Goal: Transaction & Acquisition: Purchase product/service

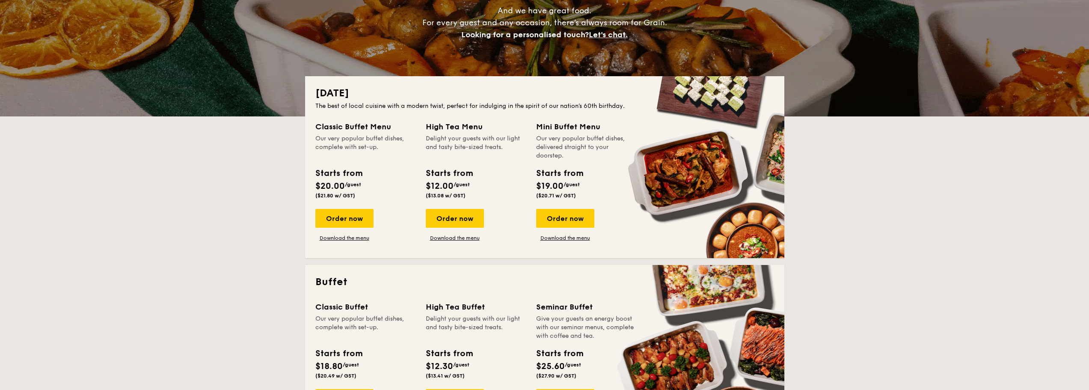
scroll to position [128, 0]
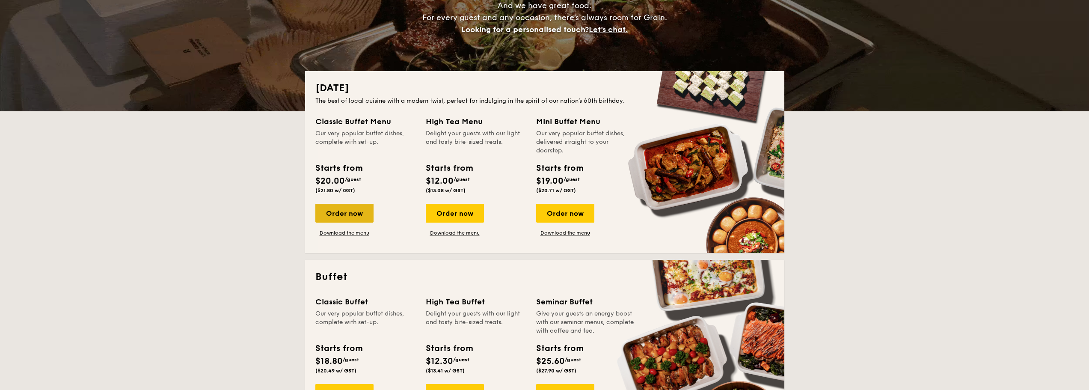
click at [346, 220] on div "Order now" at bounding box center [344, 213] width 58 height 19
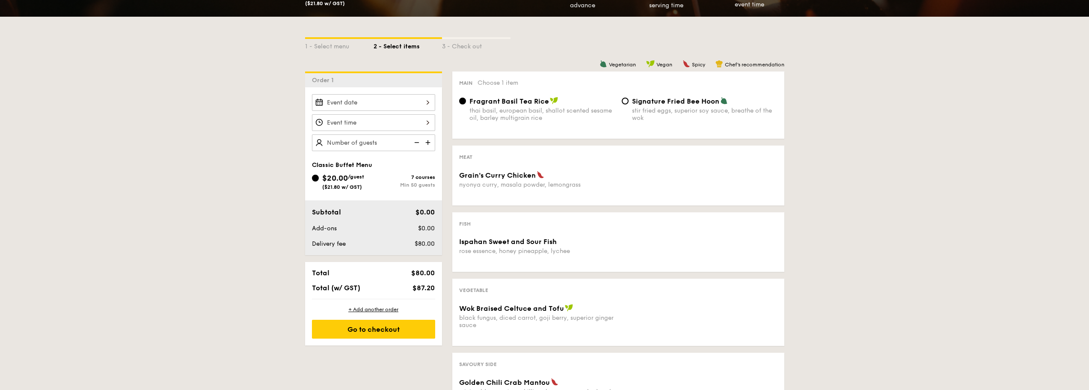
scroll to position [171, 0]
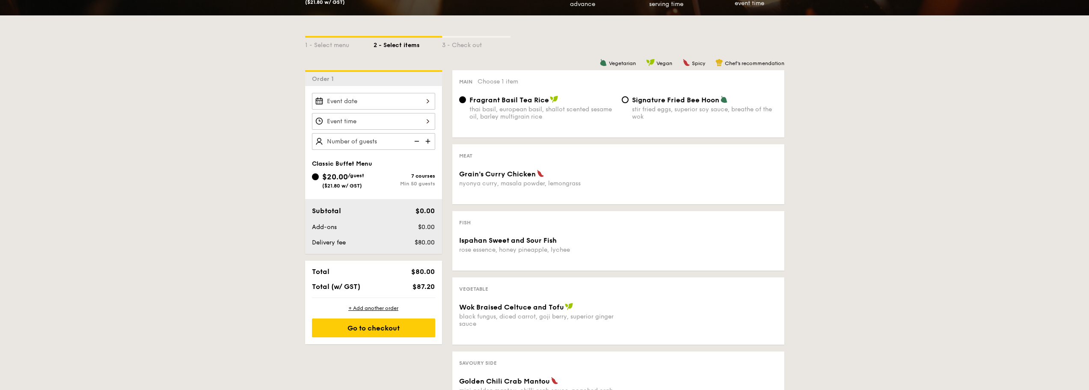
scroll to position [128, 0]
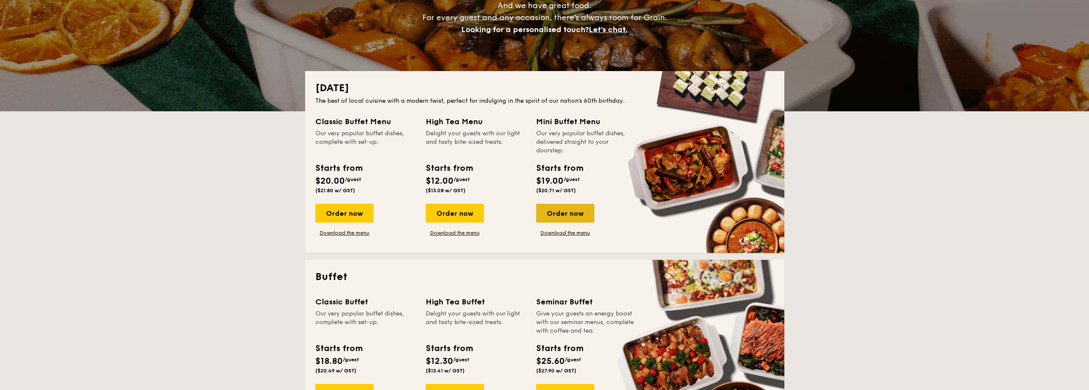
click at [567, 212] on div "Order now" at bounding box center [565, 213] width 58 height 19
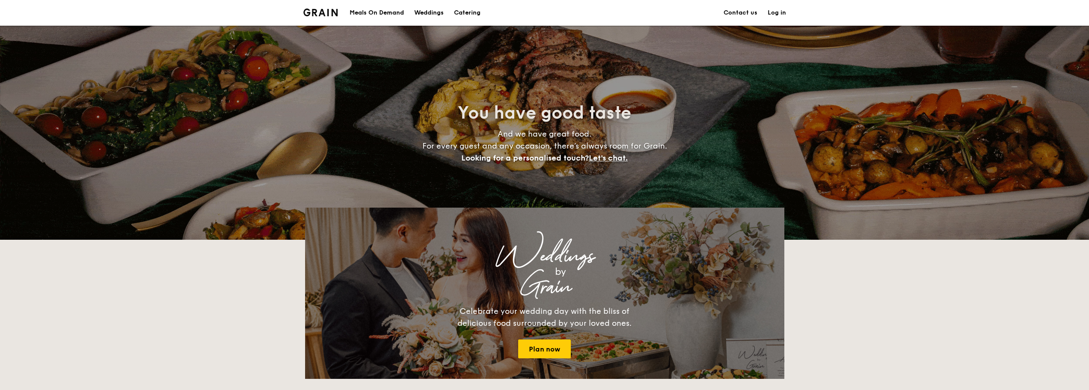
scroll to position [128, 0]
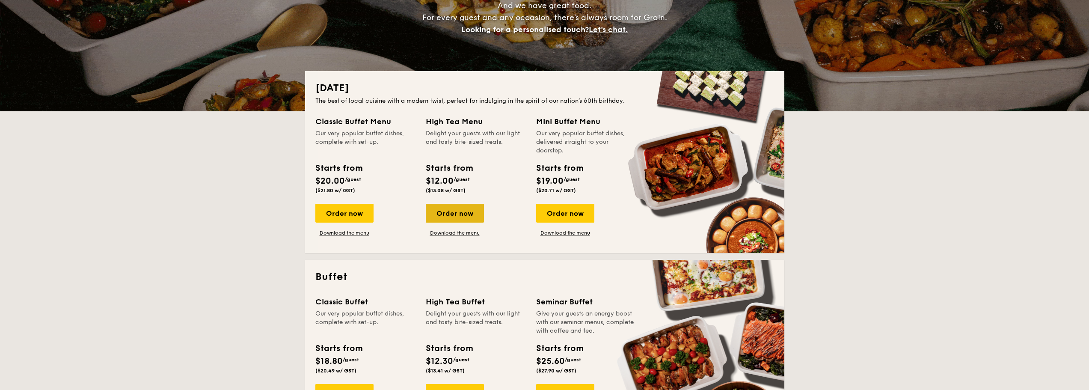
click at [468, 215] on div "Order now" at bounding box center [455, 213] width 58 height 19
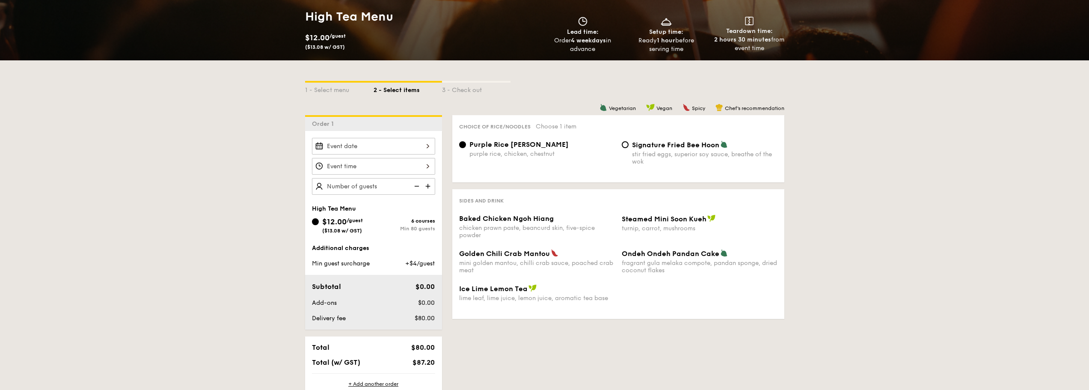
scroll to position [128, 0]
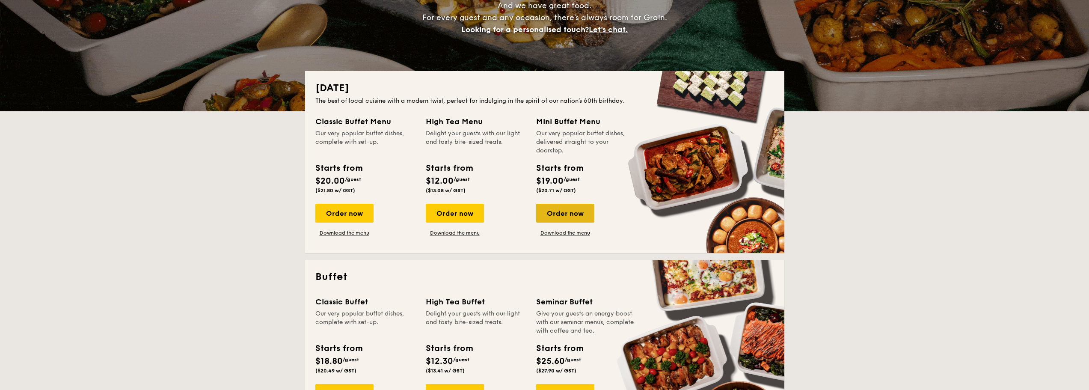
click at [567, 214] on div "Order now" at bounding box center [565, 213] width 58 height 19
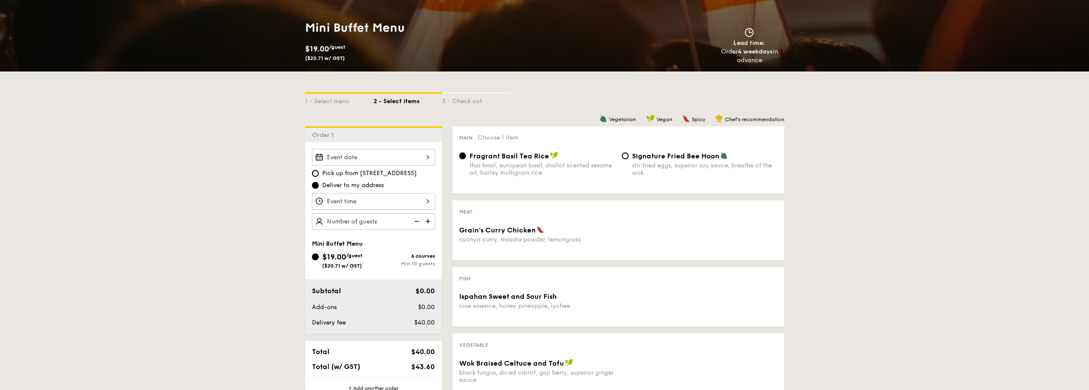
scroll to position [128, 0]
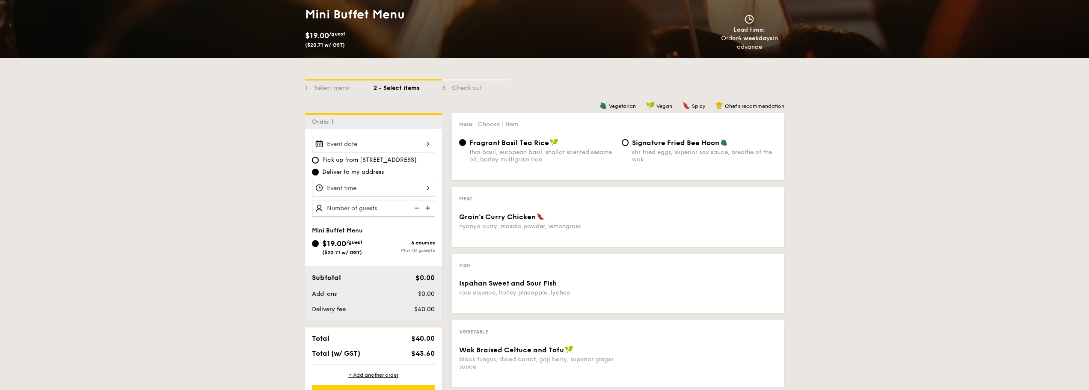
click at [653, 146] on span "Signature Fried Bee Hoon" at bounding box center [675, 143] width 87 height 8
click at [629, 146] on input "Signature Fried Bee Hoon stir fried eggs, superior soy sauce, breathe of the wok" at bounding box center [625, 142] width 7 height 7
radio input "true"
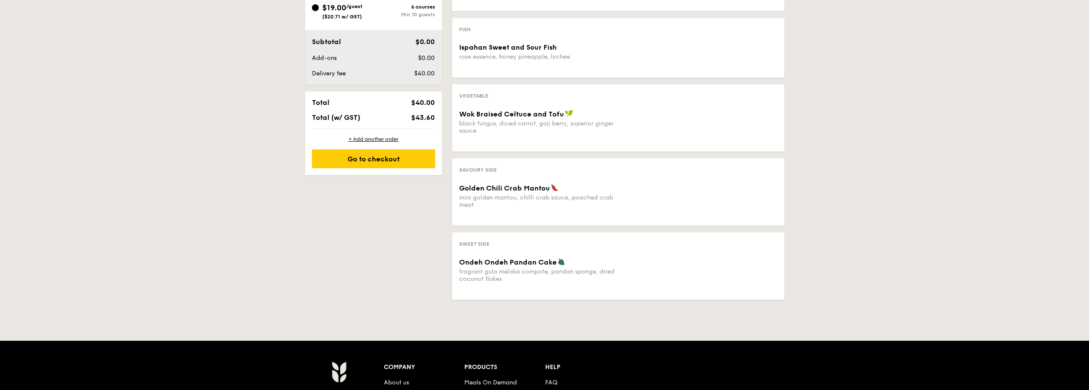
scroll to position [385, 0]
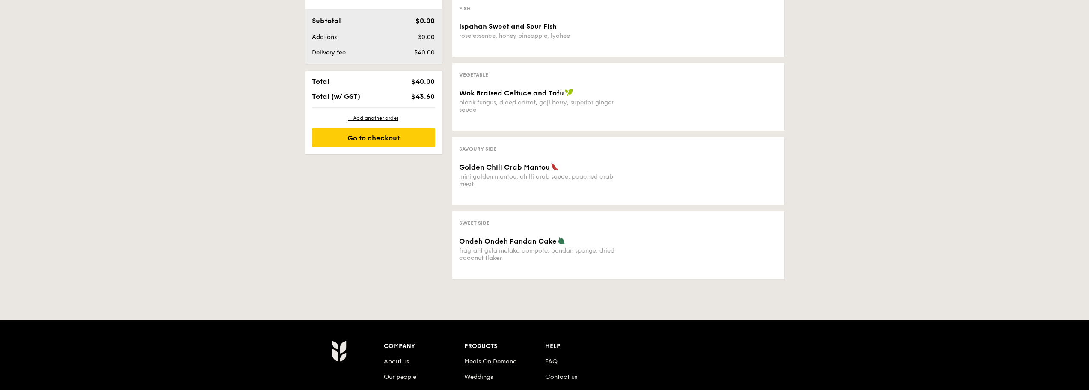
click at [509, 100] on div "black fungus, diced carrot, goji berry, superior ginger sauce" at bounding box center [537, 106] width 156 height 15
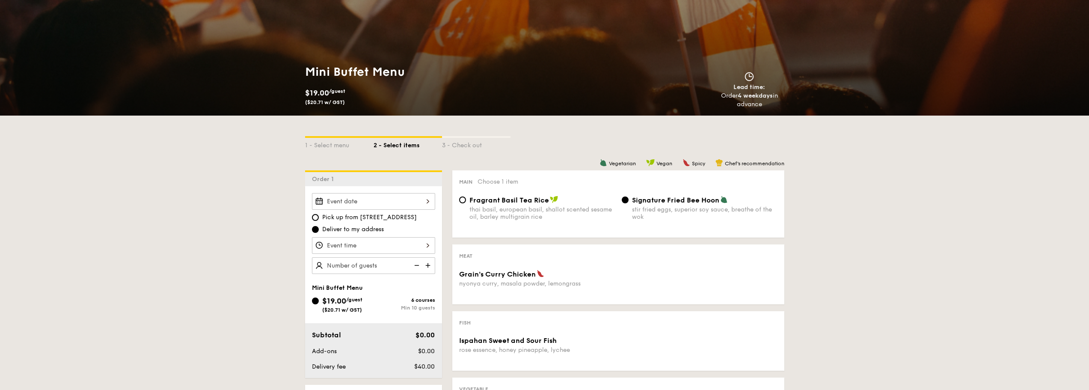
scroll to position [86, 0]
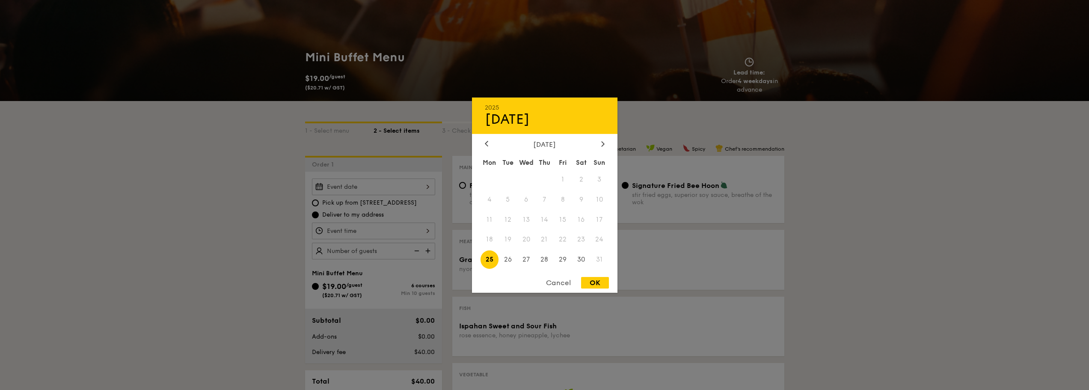
click at [388, 178] on div "2025 Aug [DATE] Tue Wed Thu Fri Sat Sun 1 2 3 4 5 6 7 8 9 10 11 12 13 14 15 16 …" at bounding box center [373, 186] width 123 height 17
click at [601, 240] on span "24" at bounding box center [600, 239] width 18 height 18
click at [591, 284] on div "OK" at bounding box center [595, 283] width 28 height 12
type input "[DATE]"
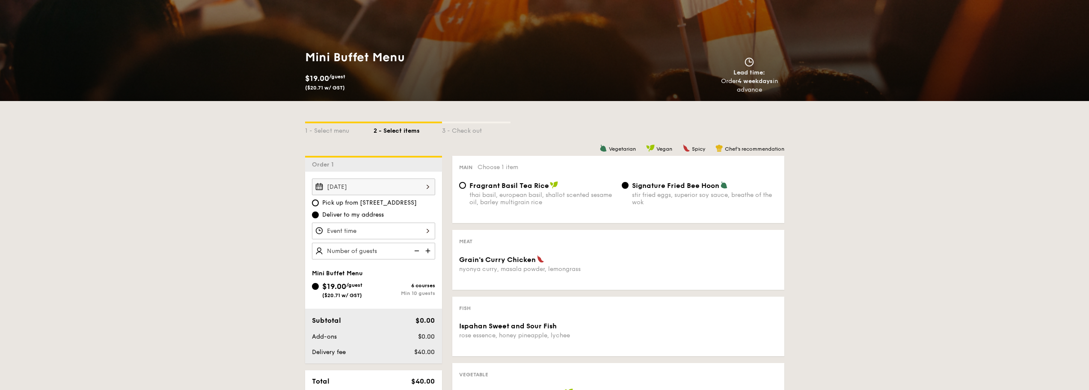
click at [391, 220] on div "[DATE] Pick up from [STREET_ADDRESS] Deliver to my address" at bounding box center [373, 218] width 123 height 81
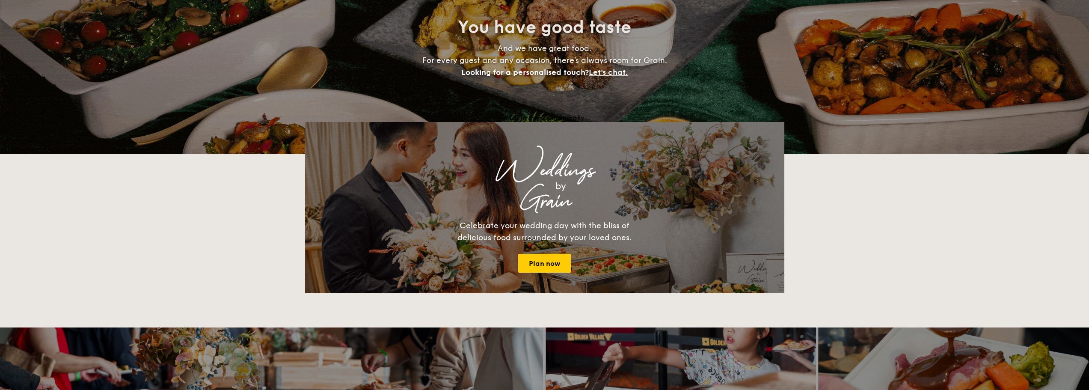
scroll to position [128, 0]
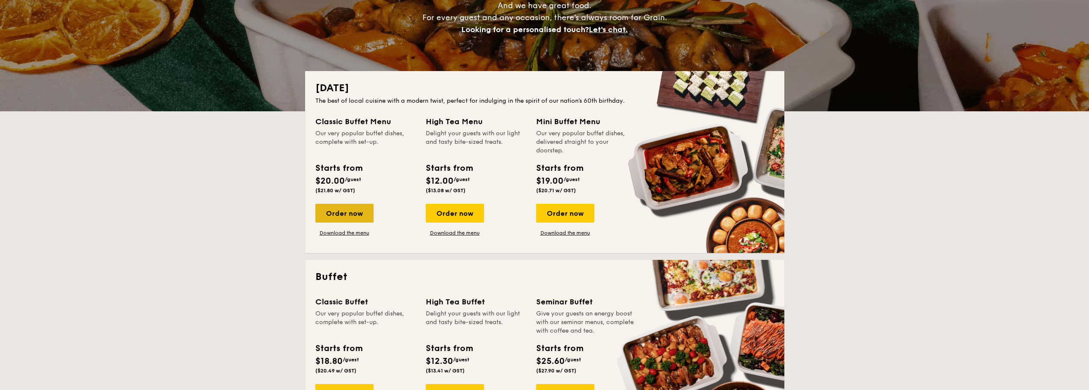
click at [365, 212] on div "Order now" at bounding box center [344, 213] width 58 height 19
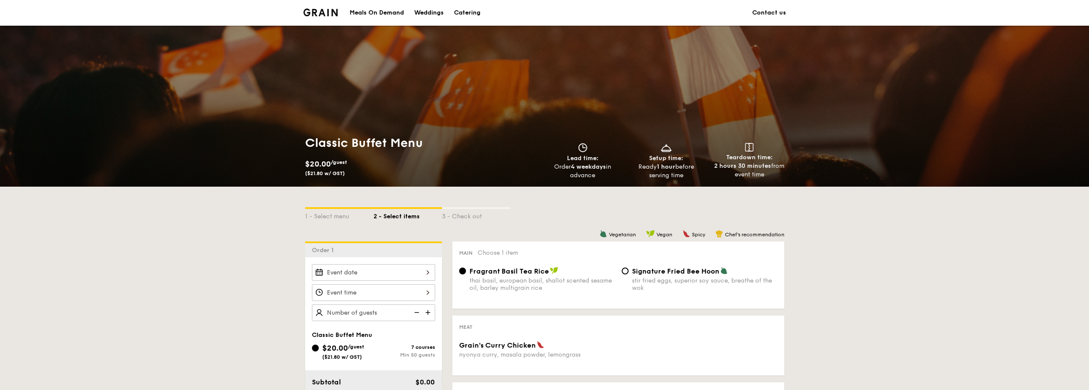
click at [398, 266] on div at bounding box center [373, 272] width 123 height 17
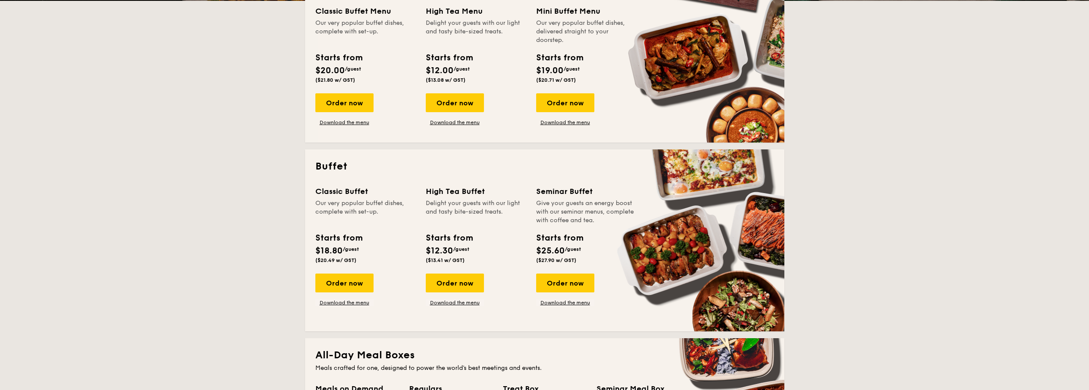
scroll to position [257, 0]
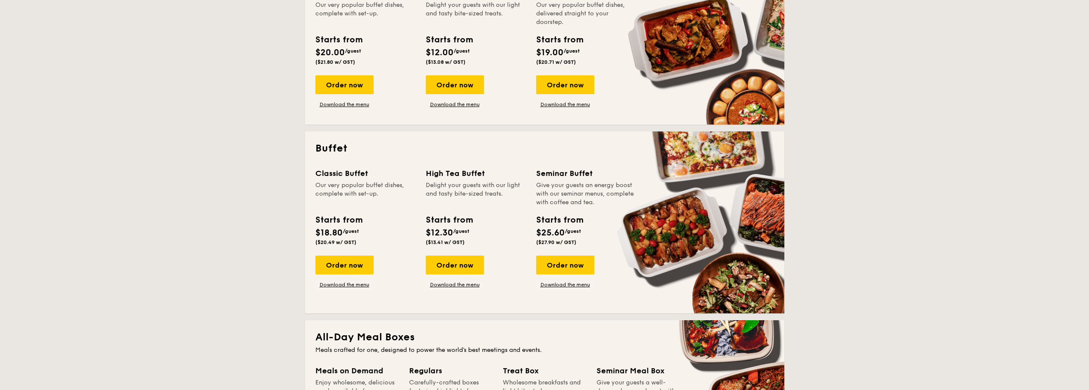
click at [346, 174] on div "Classic Buffet" at bounding box center [365, 173] width 100 height 12
click at [349, 260] on div "Order now" at bounding box center [344, 264] width 58 height 19
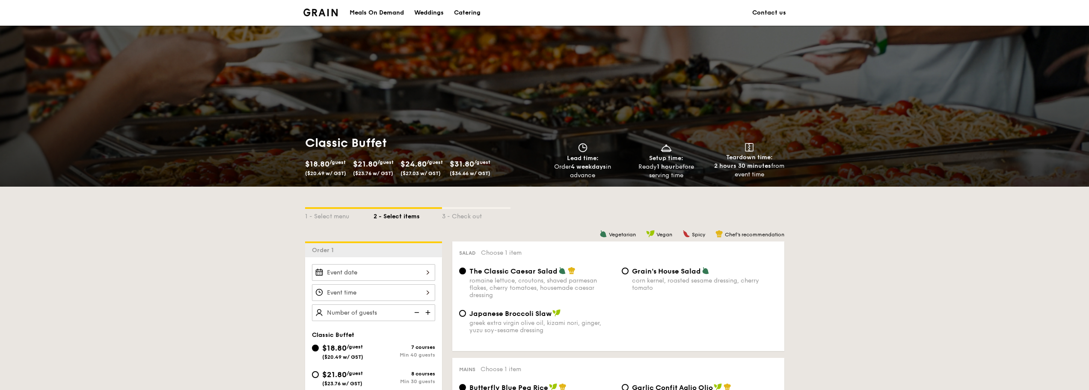
click at [372, 265] on div at bounding box center [373, 272] width 123 height 17
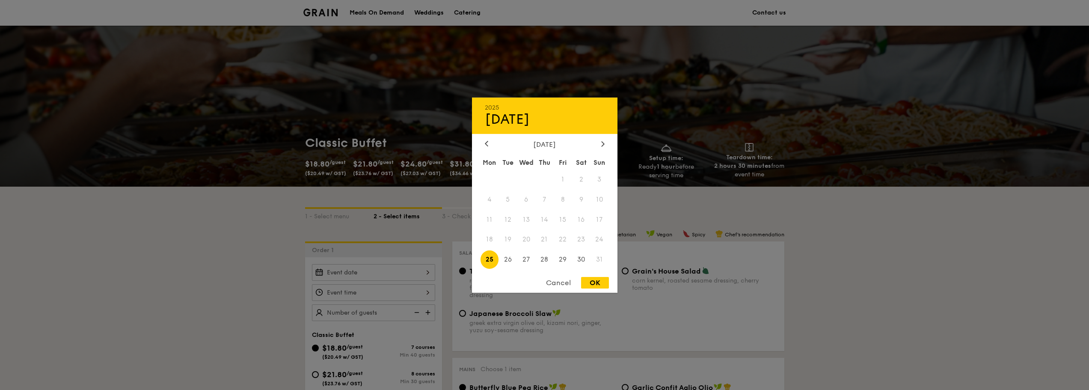
click at [903, 287] on div at bounding box center [544, 195] width 1089 height 390
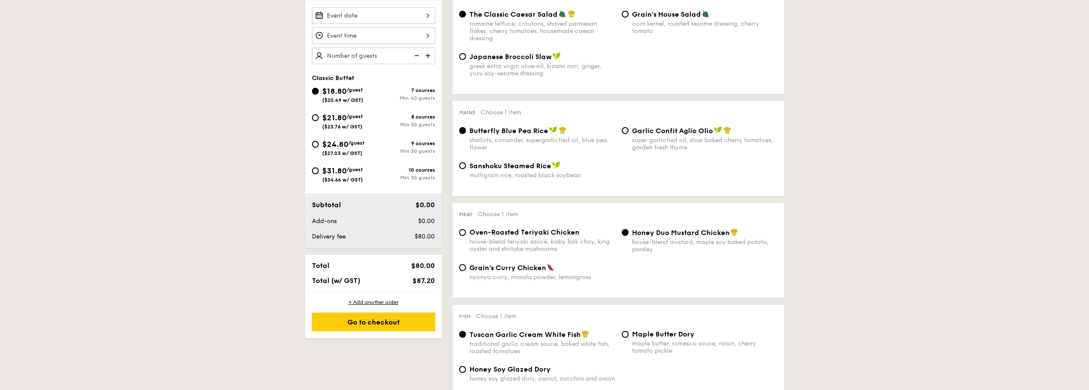
scroll to position [214, 0]
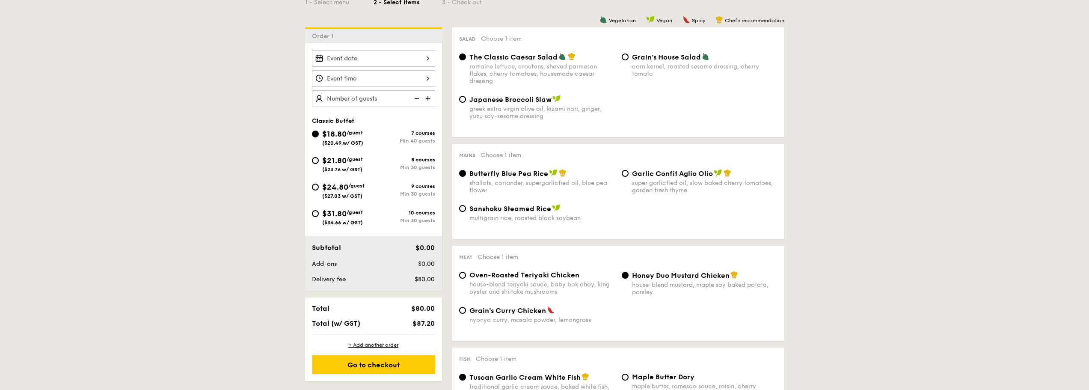
click at [429, 98] on img at bounding box center [428, 98] width 13 height 16
click at [420, 98] on img at bounding box center [416, 98] width 13 height 16
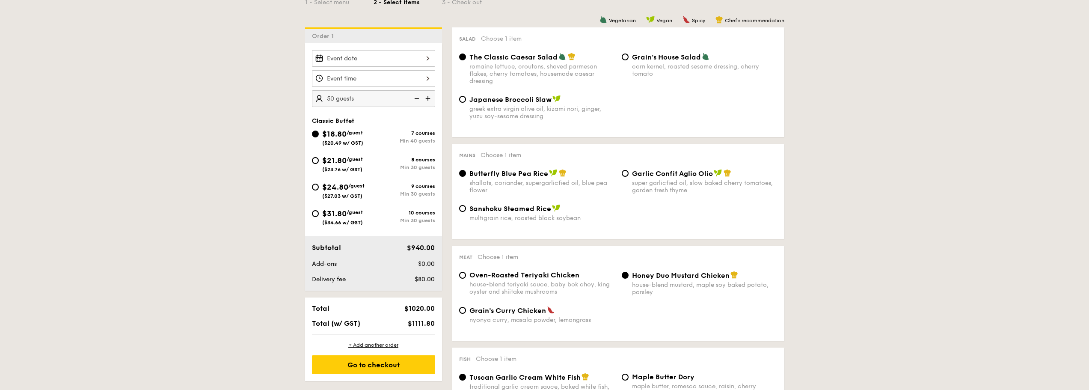
click at [420, 98] on img at bounding box center [416, 98] width 13 height 16
type input "40 guests"
click at [420, 98] on img at bounding box center [416, 98] width 13 height 16
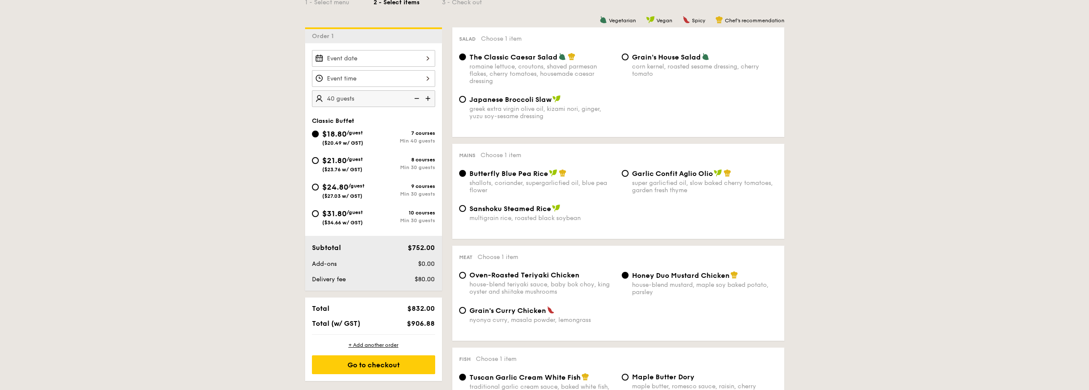
click at [420, 98] on img at bounding box center [416, 98] width 13 height 16
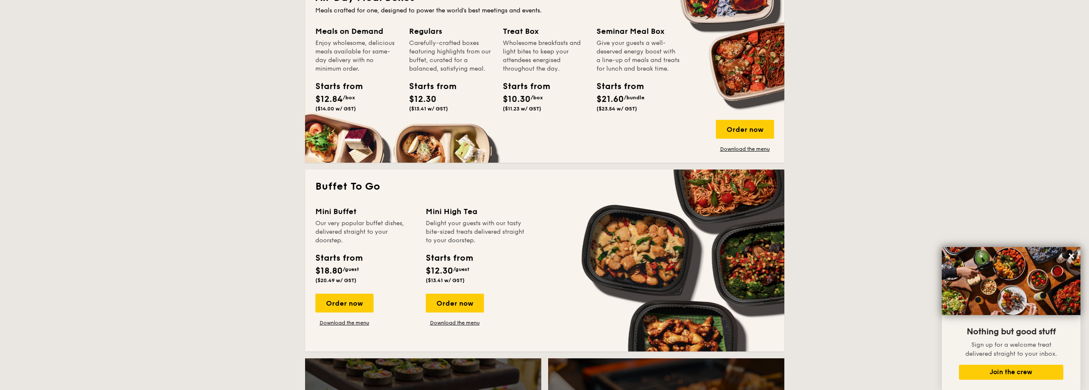
scroll to position [593, 0]
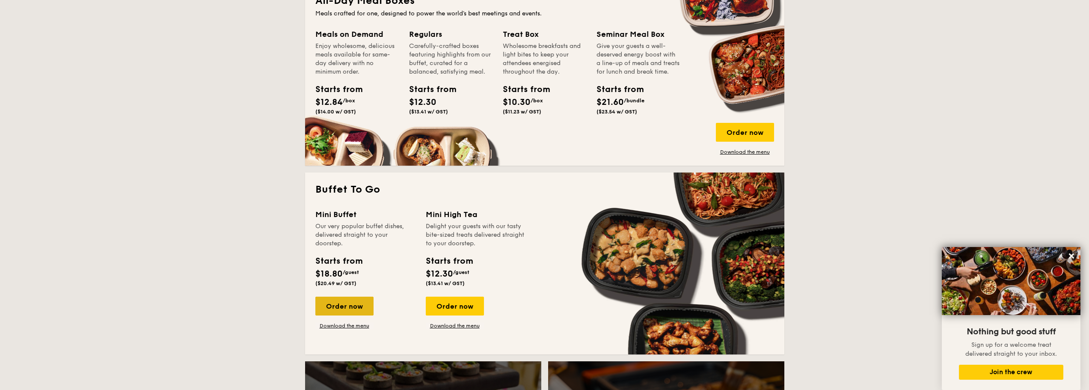
click at [362, 305] on div "Order now" at bounding box center [344, 306] width 58 height 19
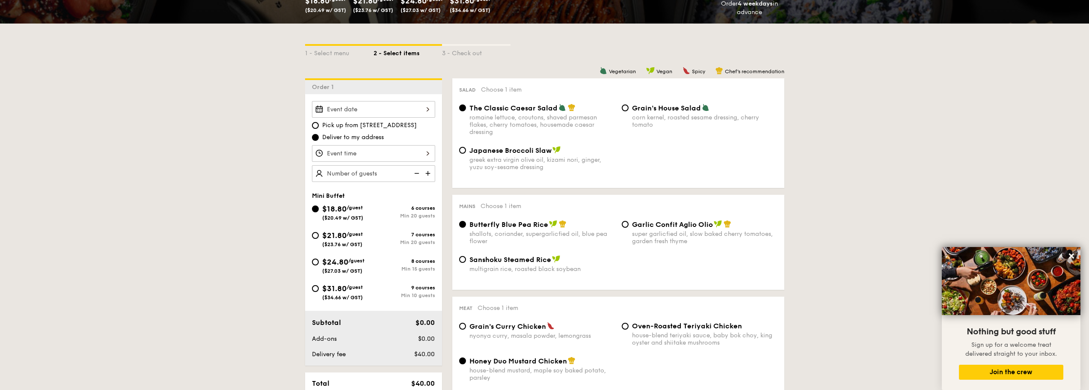
scroll to position [128, 0]
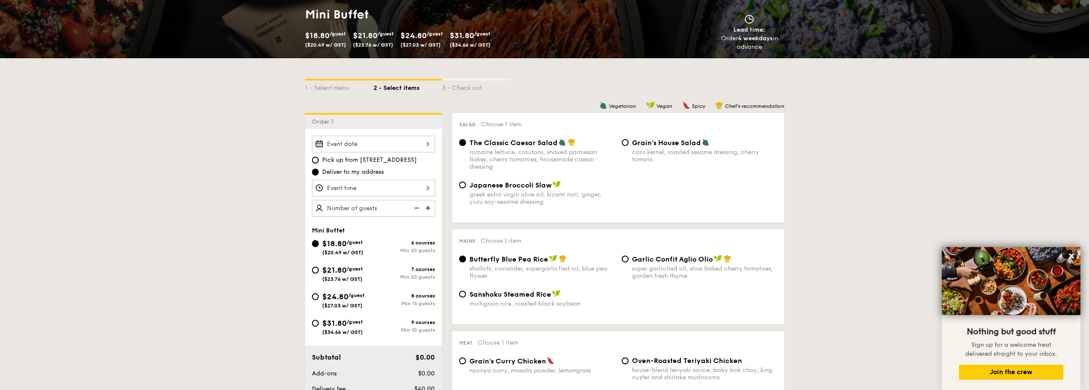
click at [430, 208] on img at bounding box center [428, 208] width 13 height 16
type input "30 guests"
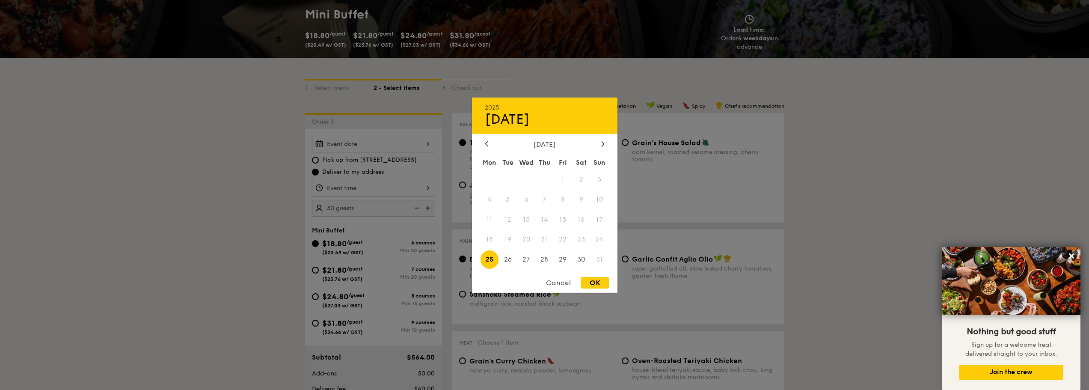
click at [403, 142] on div "2025 Aug [DATE] Tue Wed Thu Fri Sat Sun 1 2 3 4 5 6 7 8 9 10 11 12 13 14 15 16 …" at bounding box center [373, 144] width 123 height 17
click at [351, 169] on div at bounding box center [544, 195] width 1089 height 390
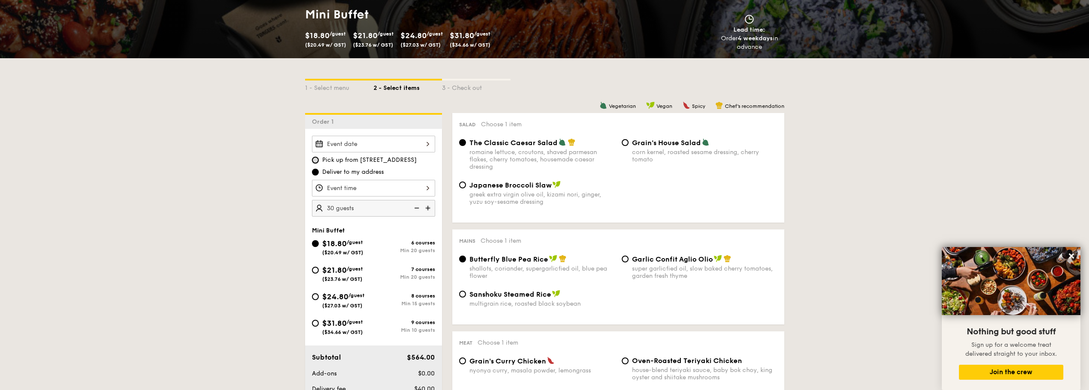
click at [316, 157] on input "Pick up from [STREET_ADDRESS]" at bounding box center [315, 160] width 7 height 7
radio input "true"
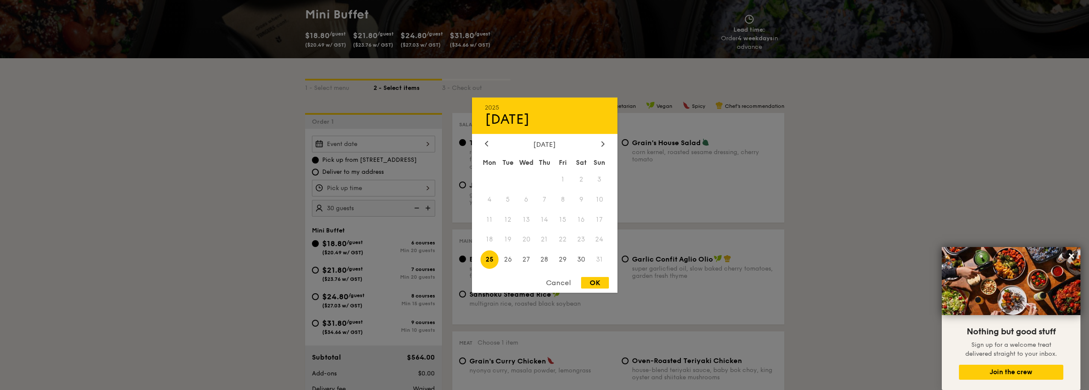
click at [375, 149] on div "2025 Aug [DATE] Tue Wed Thu Fri Sat Sun 1 2 3 4 5 6 7 8 9 10 11 12 13 14 15 16 …" at bounding box center [373, 144] width 123 height 17
click at [364, 146] on div at bounding box center [544, 195] width 1089 height 390
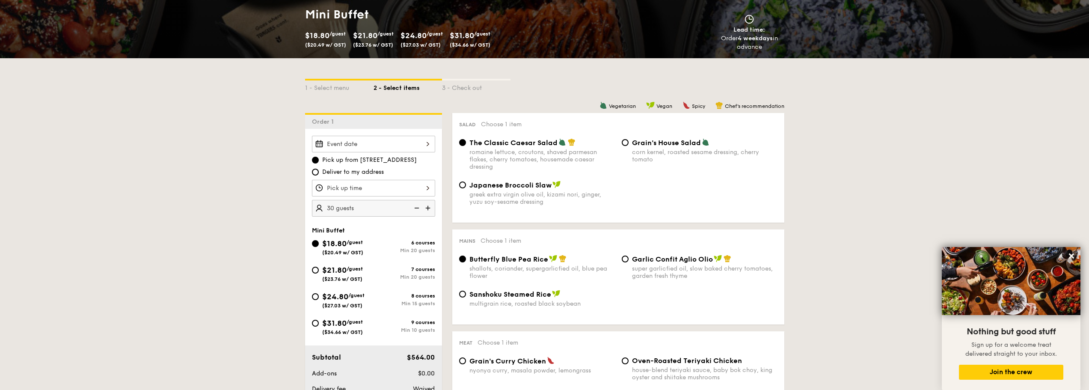
click at [329, 170] on span "Deliver to my address" at bounding box center [353, 172] width 62 height 9
click at [319, 170] on input "Deliver to my address" at bounding box center [315, 172] width 7 height 7
radio input "true"
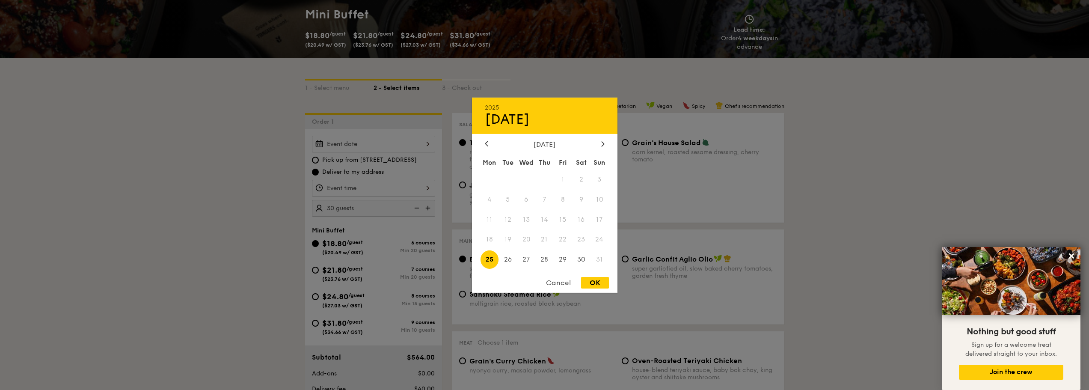
click at [368, 148] on div "2025 Aug [DATE] Tue Wed Thu Fri Sat Sun 1 2 3 4 5 6 7 8 9 10 11 12 13 14 15 16 …" at bounding box center [373, 144] width 123 height 17
